Goal: Transaction & Acquisition: Purchase product/service

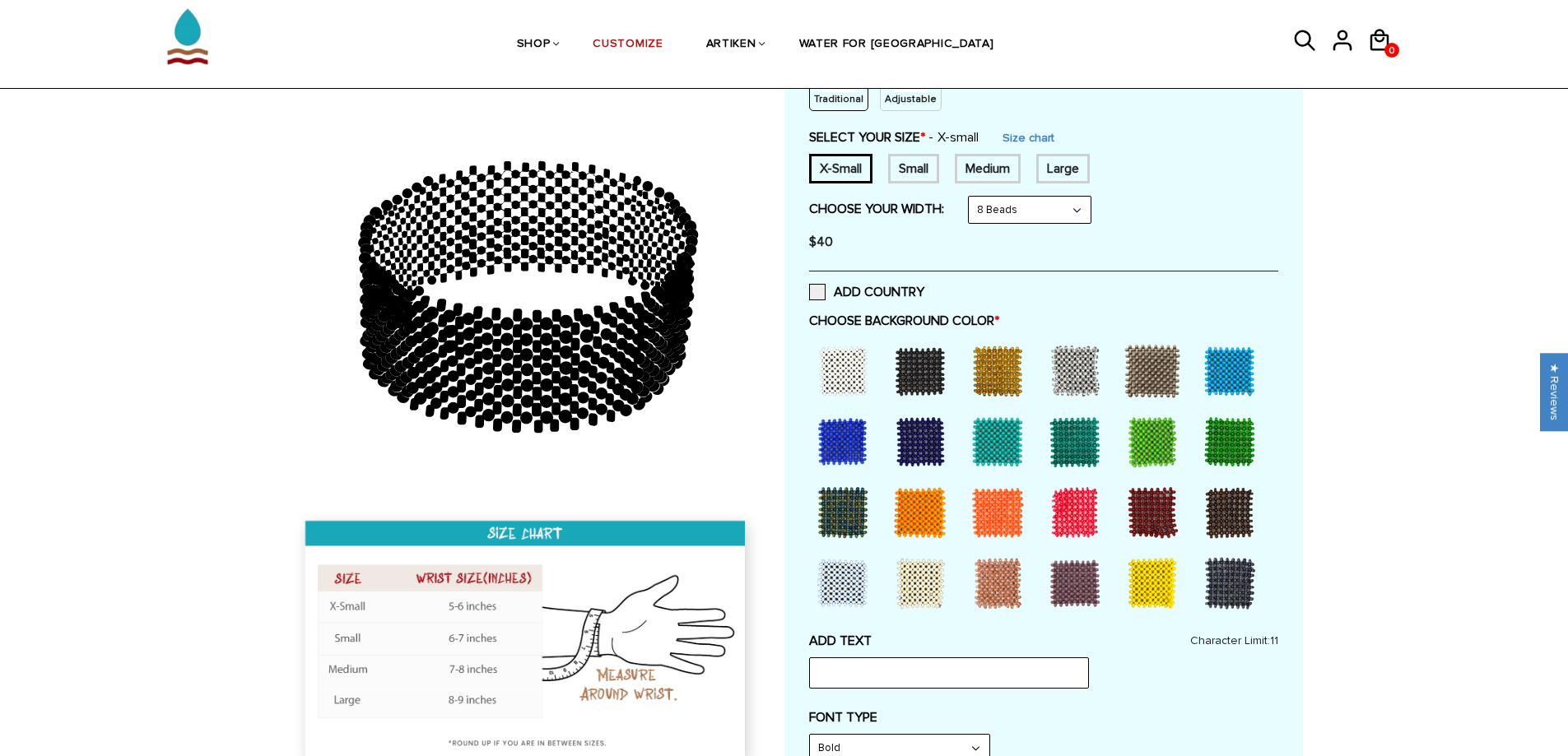
scroll to position [165, 0]
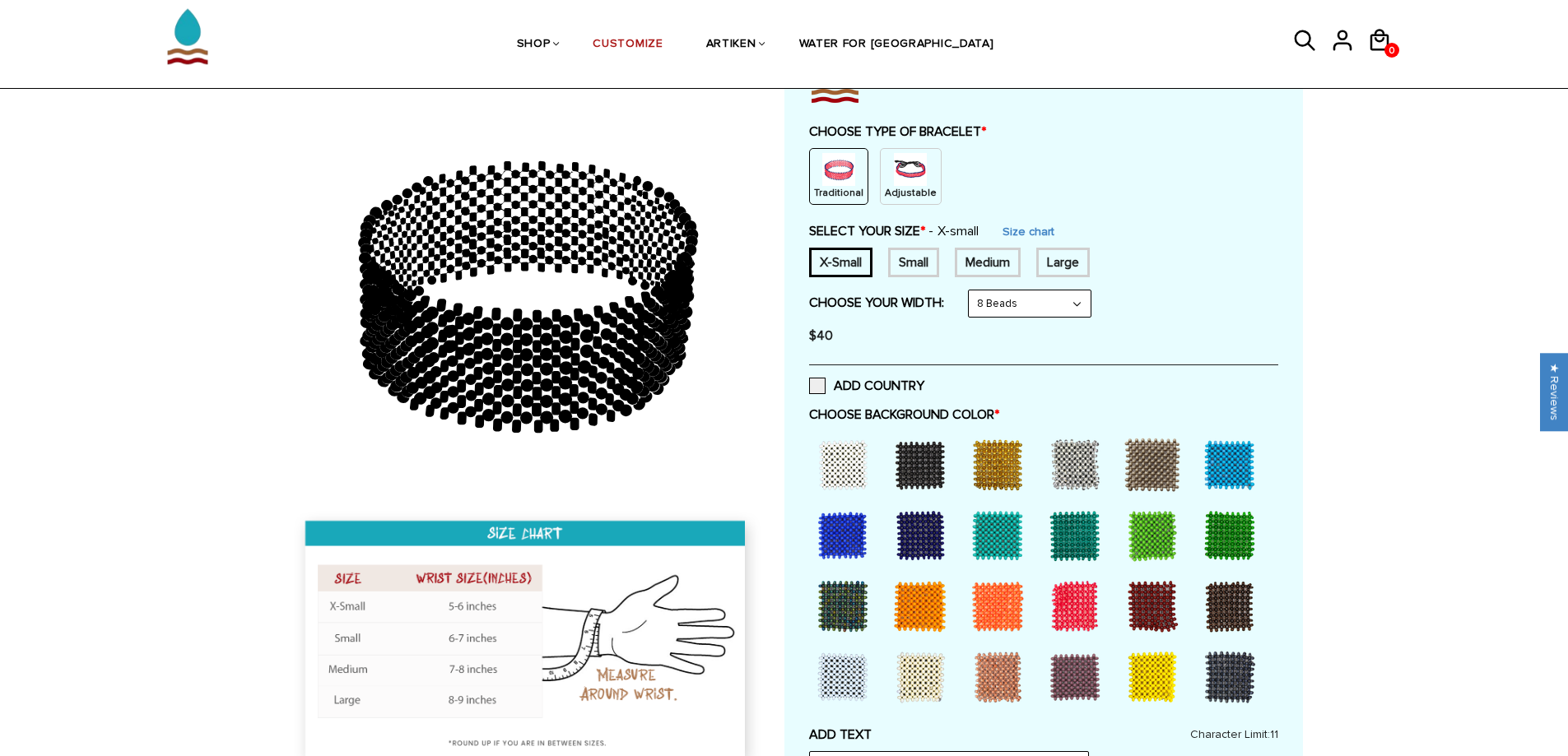
click at [909, 174] on img at bounding box center [910, 169] width 33 height 33
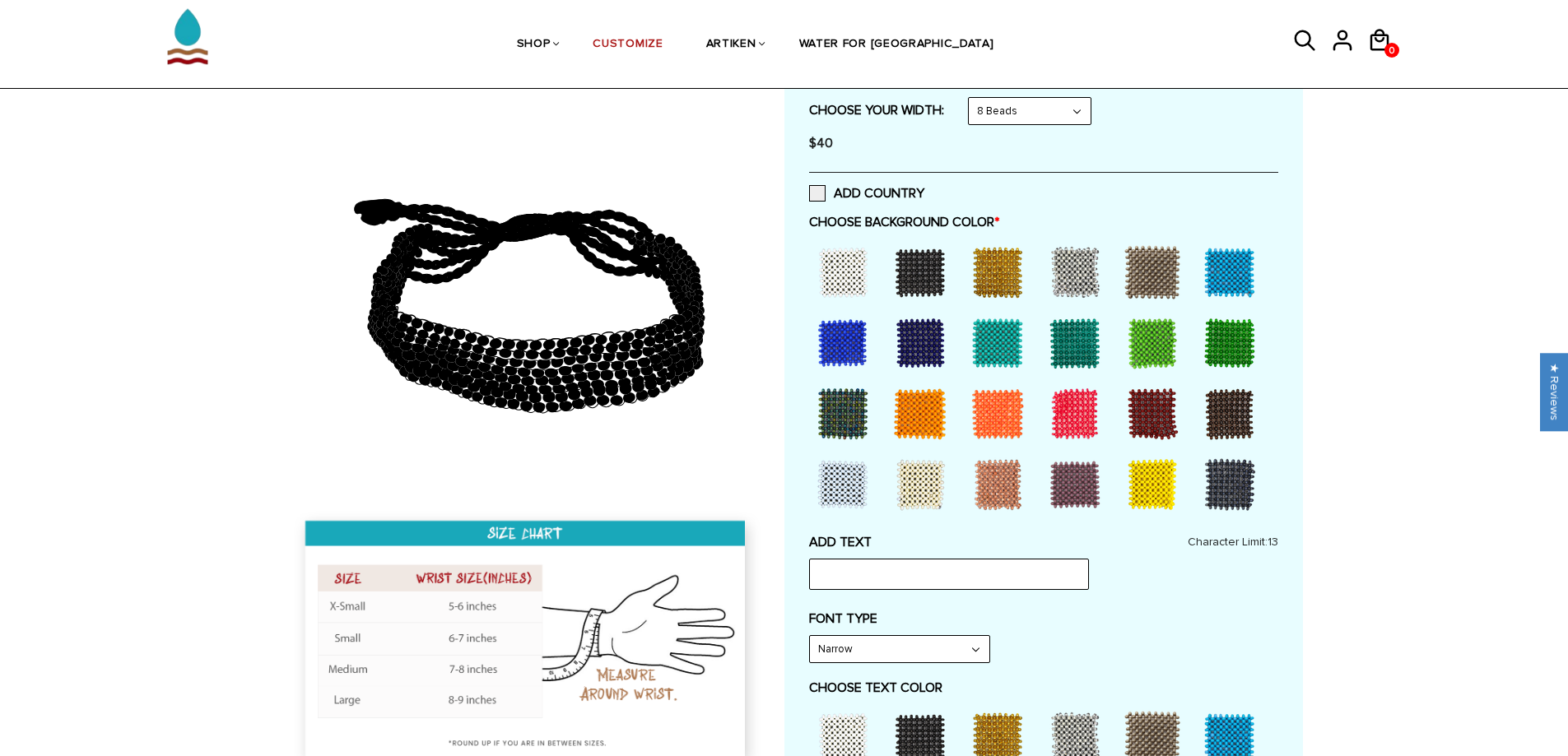
scroll to position [247, 0]
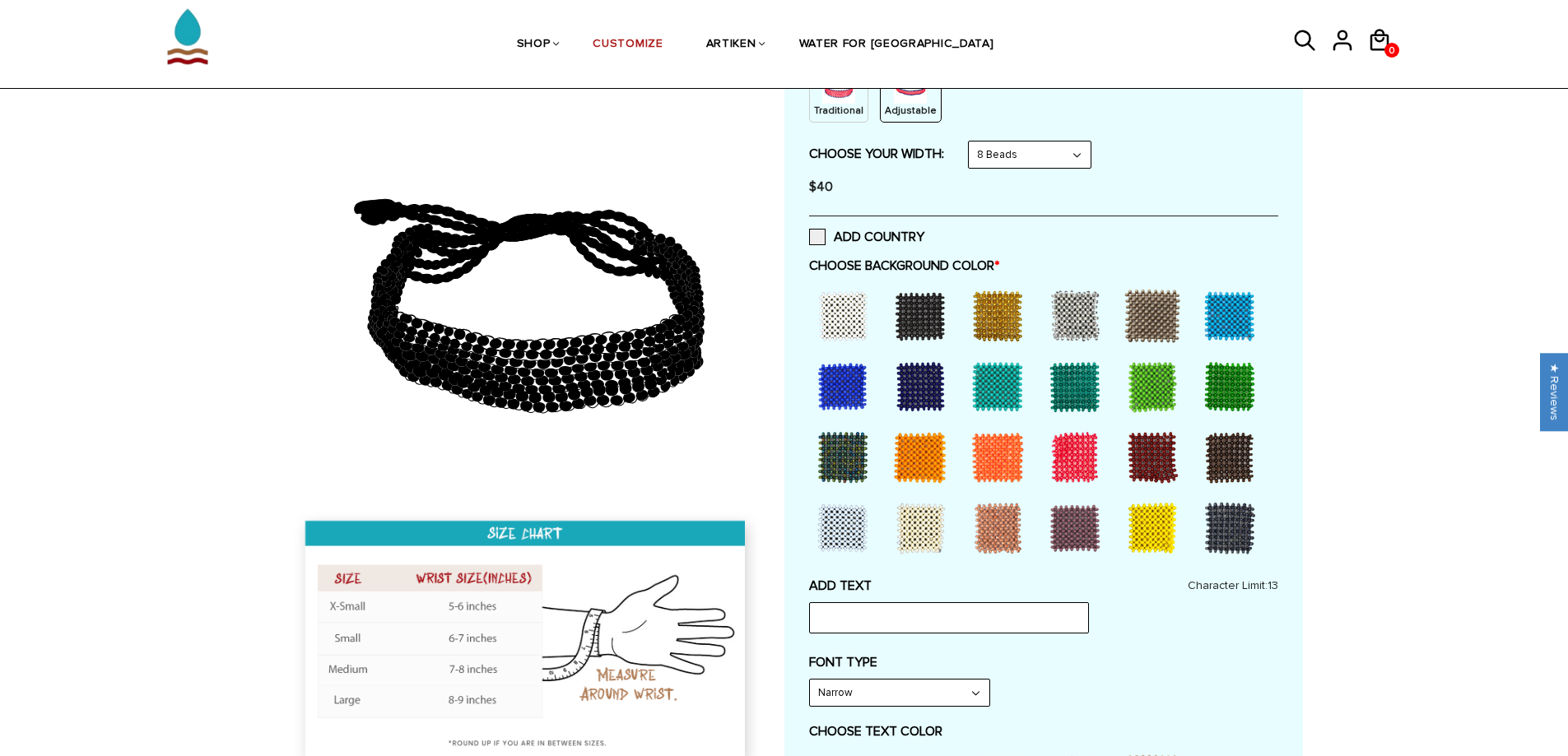
click at [925, 319] on div at bounding box center [920, 316] width 66 height 66
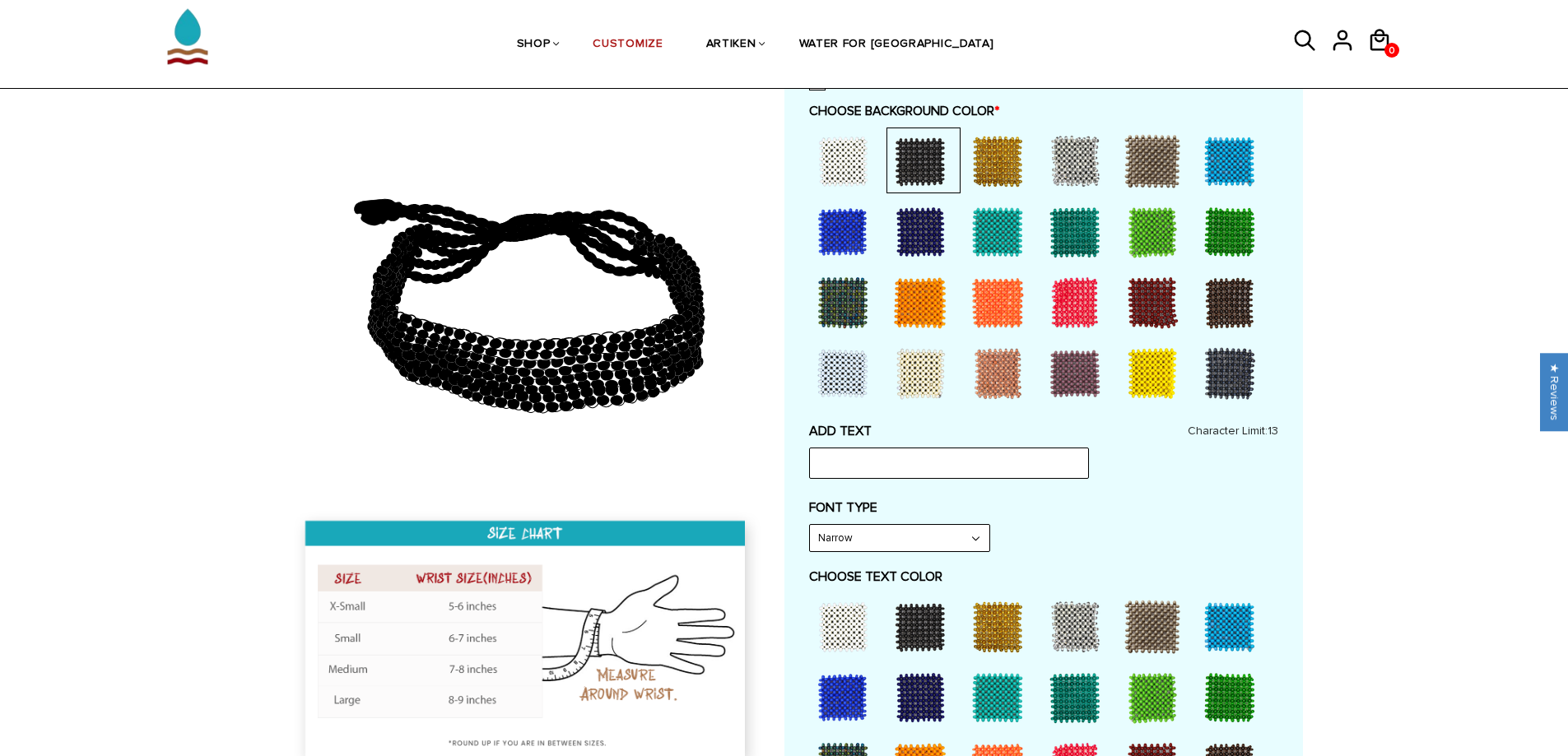
scroll to position [411, 0]
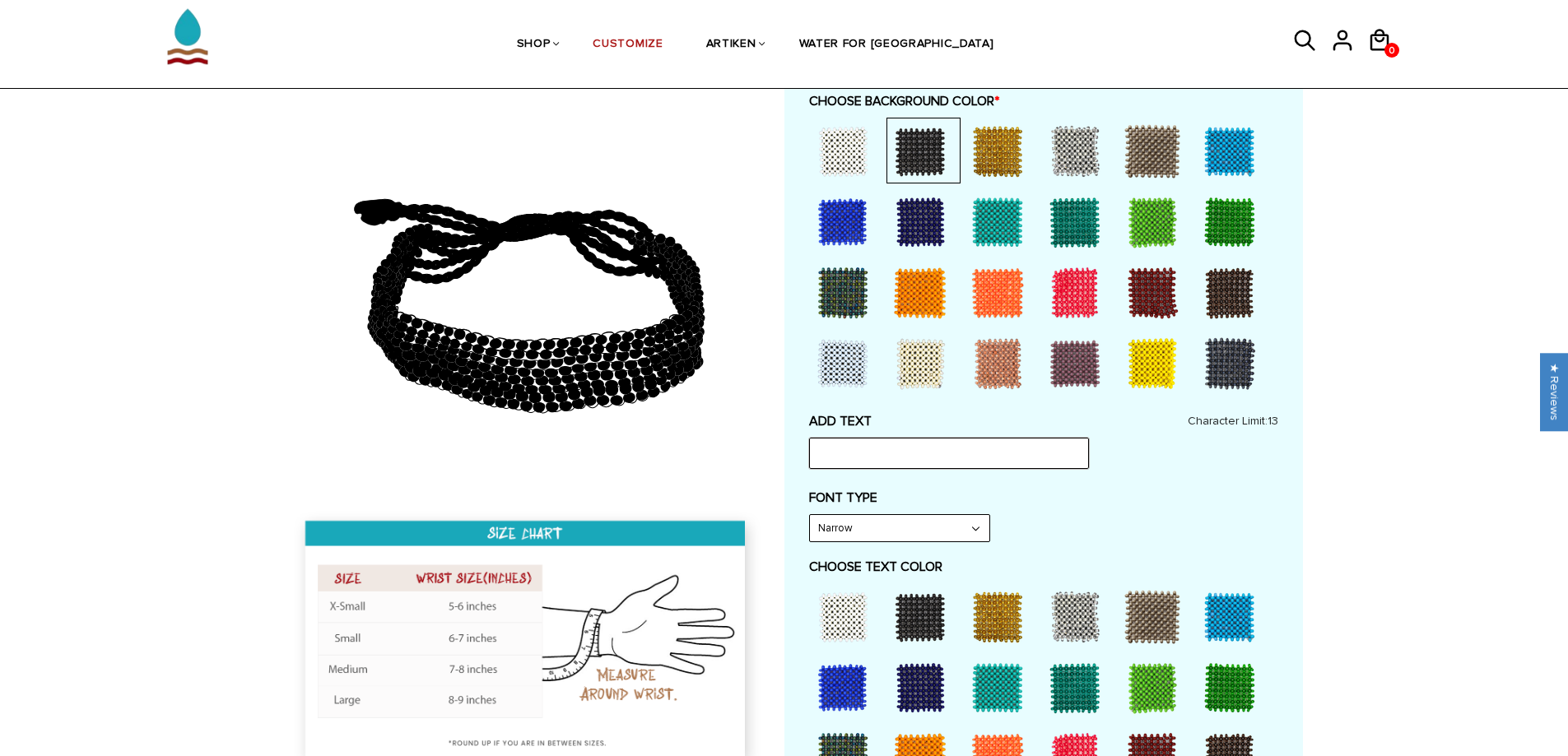
click at [827, 456] on input "text" at bounding box center [949, 453] width 280 height 31
type input "KSU"
click at [988, 620] on div at bounding box center [997, 617] width 66 height 66
click at [970, 526] on select "Narrow Bold" at bounding box center [899, 529] width 179 height 27
select select "Bold"
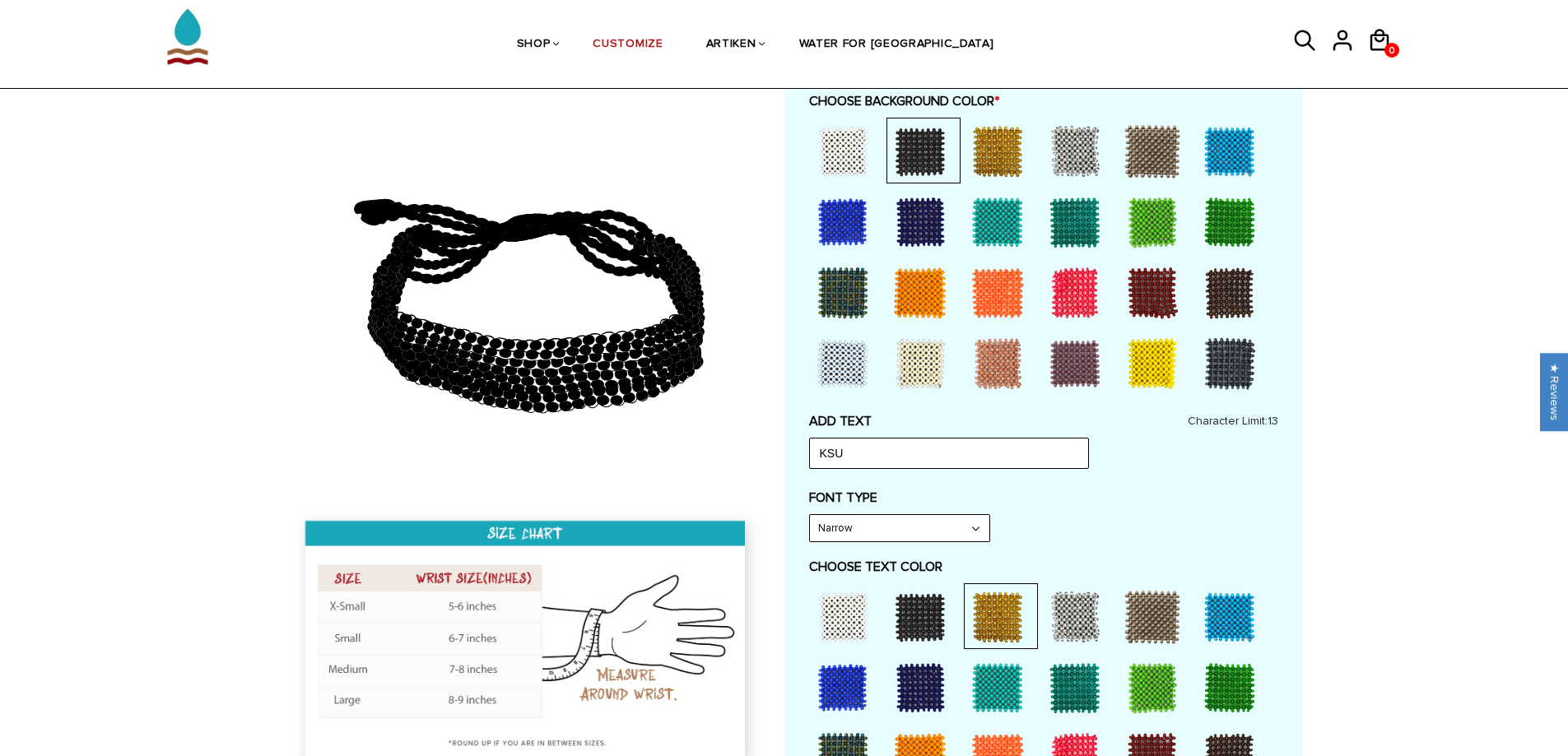
click at [810, 515] on select "Narrow Bold" at bounding box center [899, 529] width 179 height 27
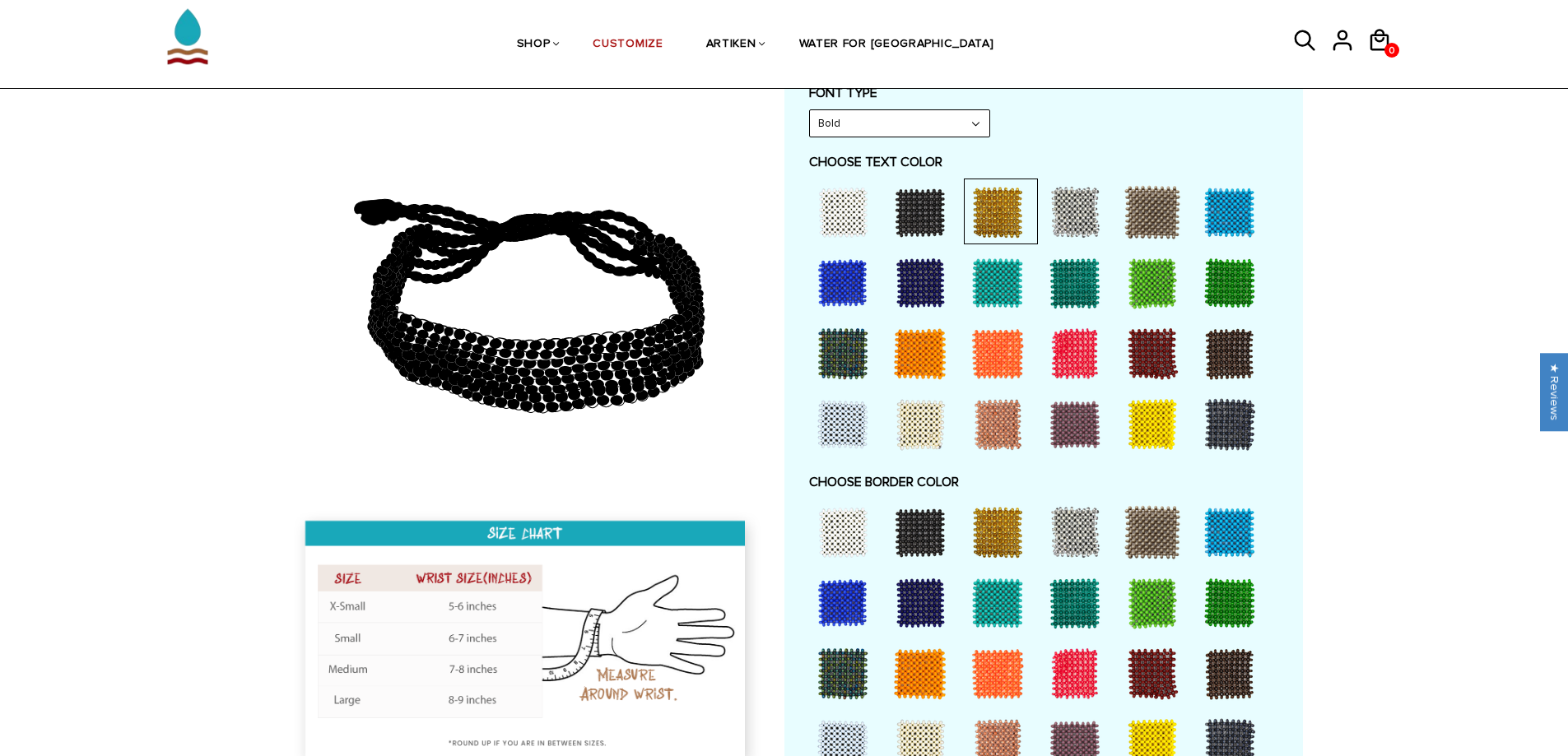
scroll to position [823, 0]
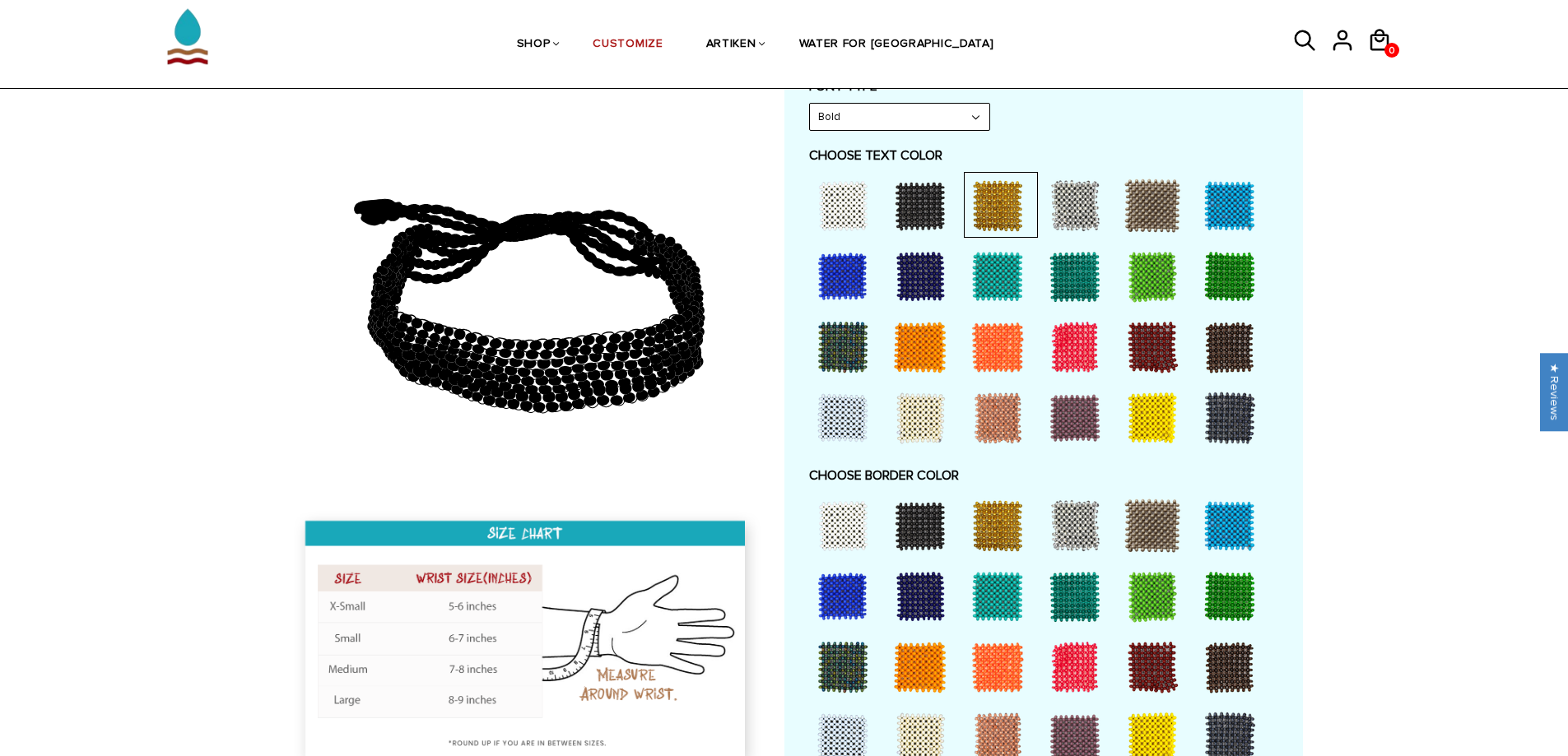
click at [1003, 523] on div at bounding box center [997, 526] width 66 height 66
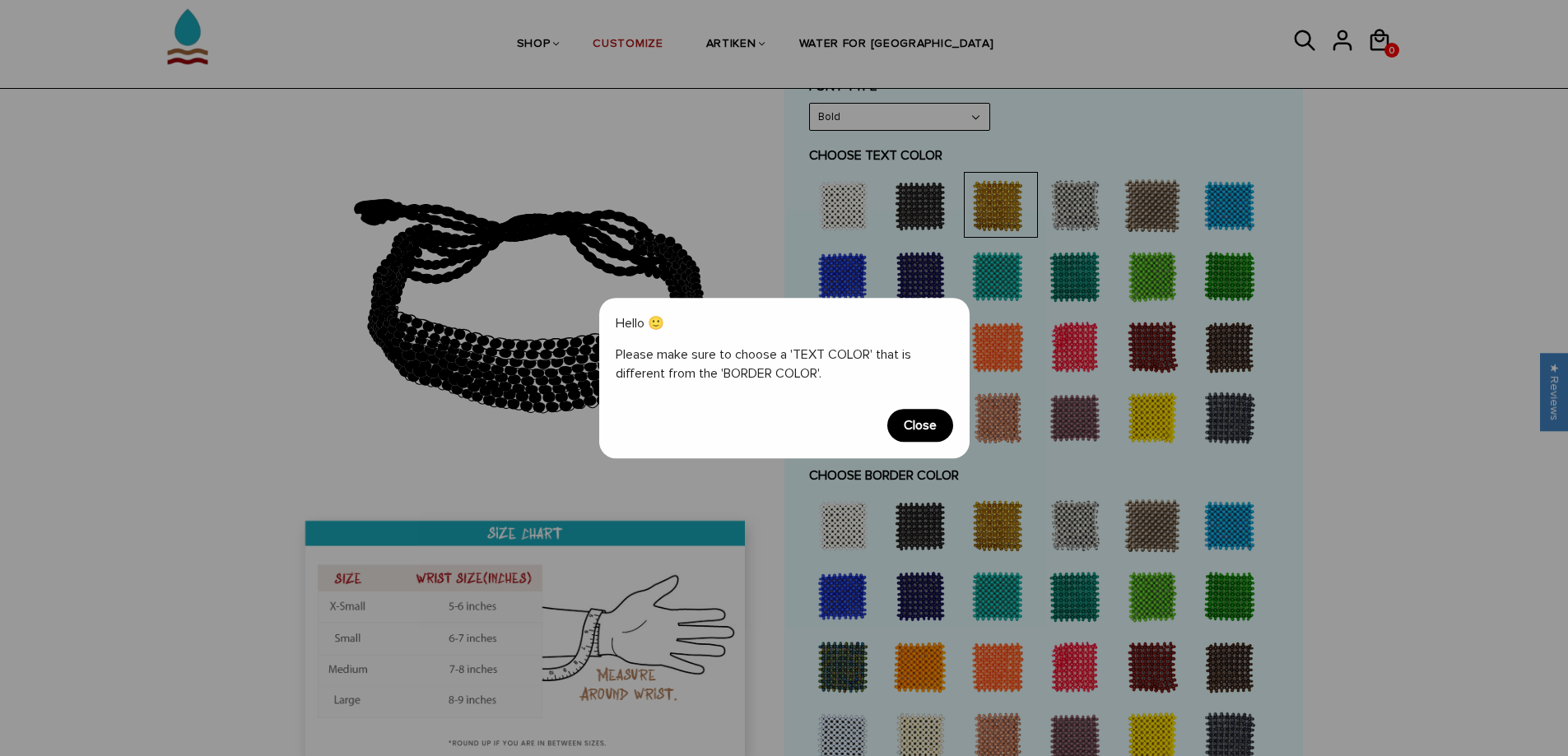
click at [904, 423] on span "Close" at bounding box center [920, 425] width 66 height 33
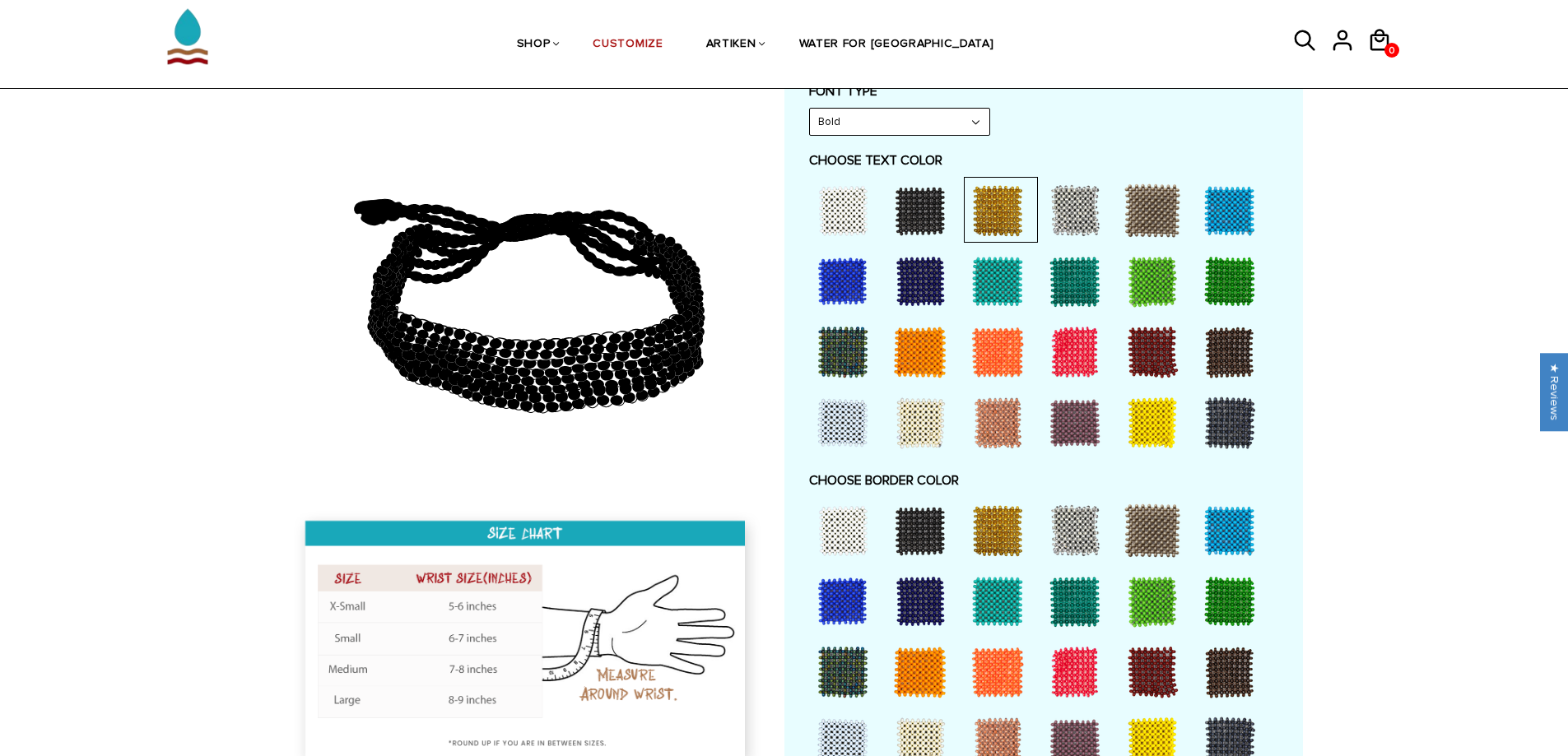
scroll to position [658, 0]
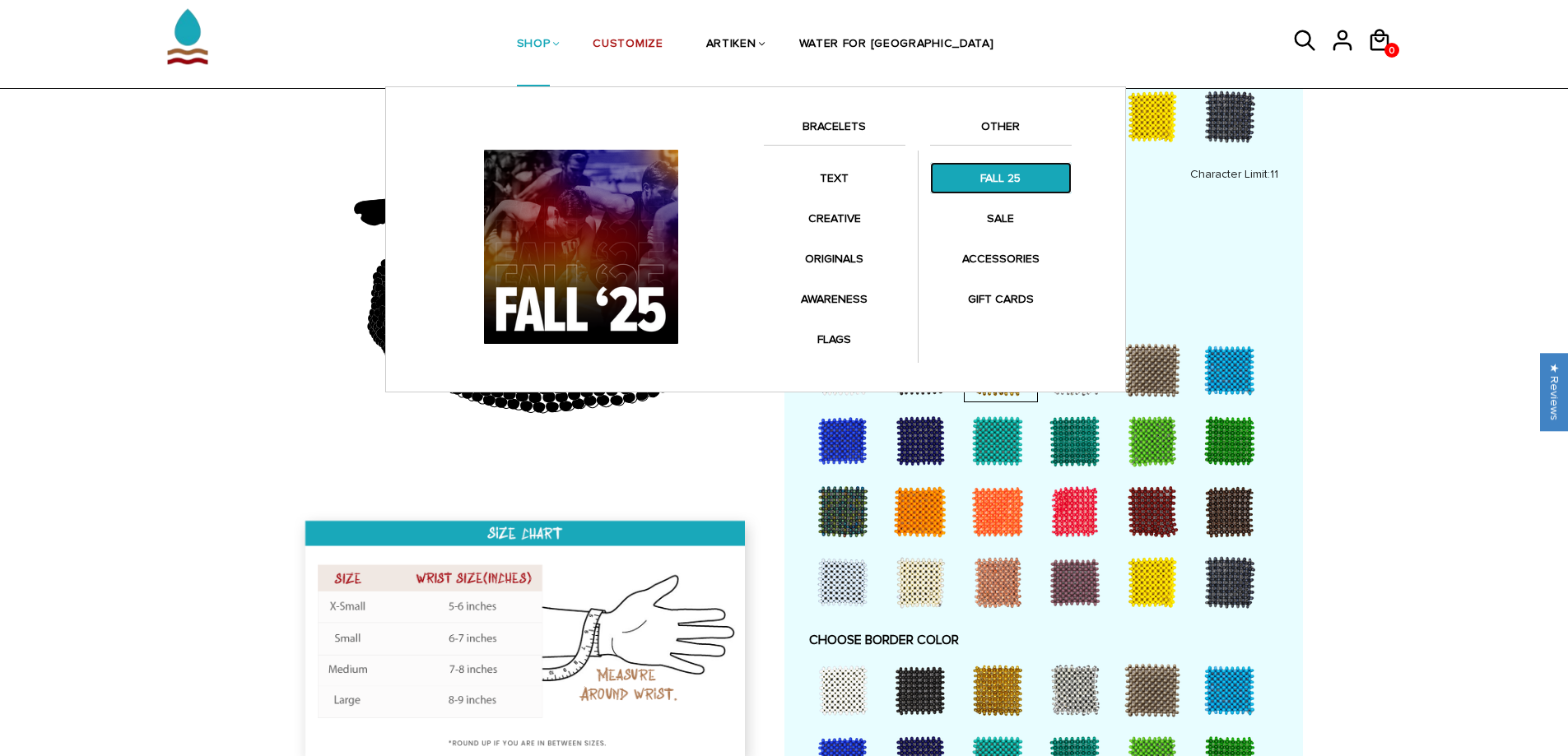
click at [999, 182] on link "FALL 25" at bounding box center [1001, 178] width 142 height 32
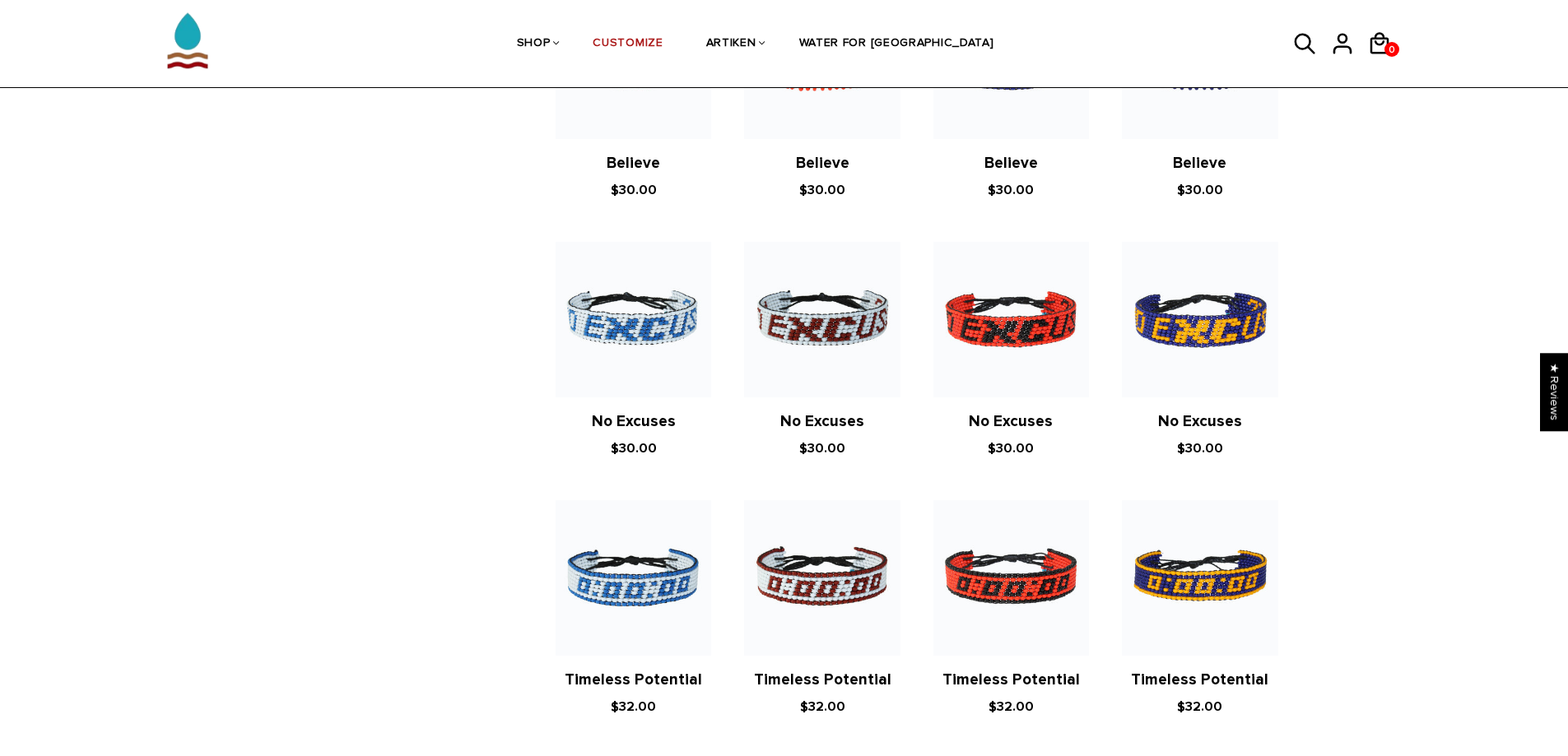
scroll to position [599, 0]
